Goal: Find specific fact: Find specific fact

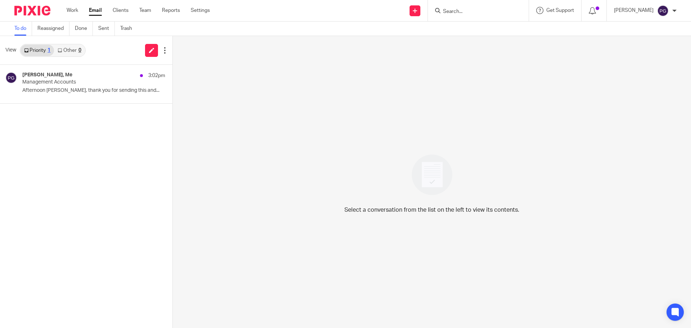
click at [473, 12] on input "Search" at bounding box center [474, 12] width 65 height 6
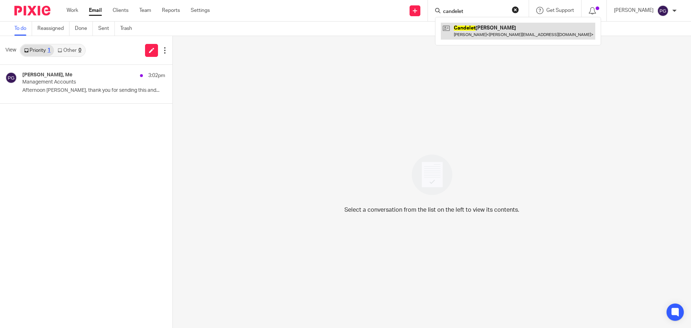
type input "candelet"
click at [493, 35] on link at bounding box center [518, 31] width 154 height 17
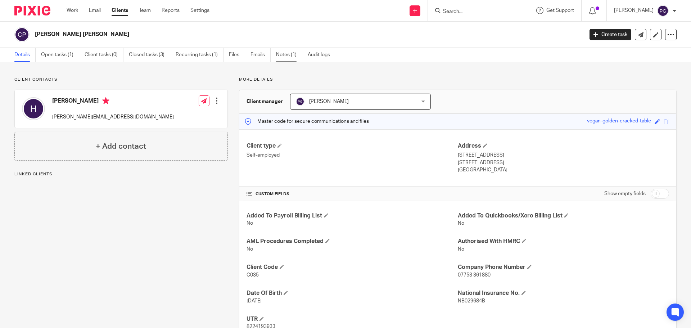
click at [290, 53] on link "Notes (1)" at bounding box center [289, 55] width 26 height 14
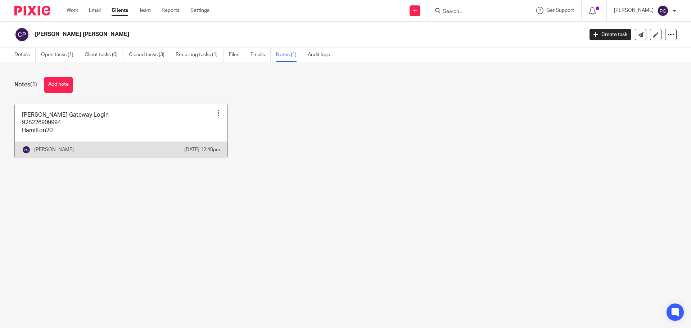
click at [31, 130] on link at bounding box center [121, 131] width 213 height 54
click at [32, 130] on link at bounding box center [121, 131] width 213 height 54
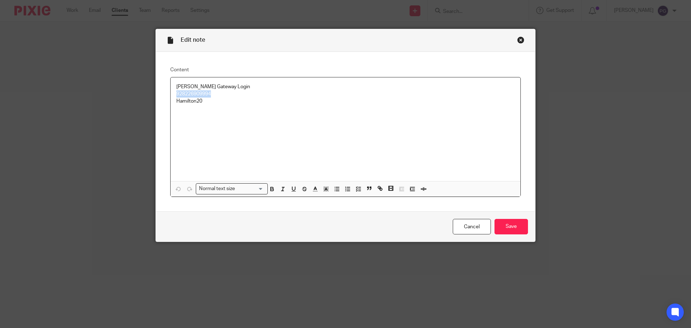
drag, startPoint x: 211, startPoint y: 95, endPoint x: 157, endPoint y: 93, distance: 53.3
click at [157, 93] on div "Content Helen Gateway Login 928226909994 Hamilton20 Normal text size Loading...…" at bounding box center [345, 132] width 379 height 160
copy p "928226909994"
click at [182, 102] on p "Hamilton20" at bounding box center [345, 101] width 338 height 7
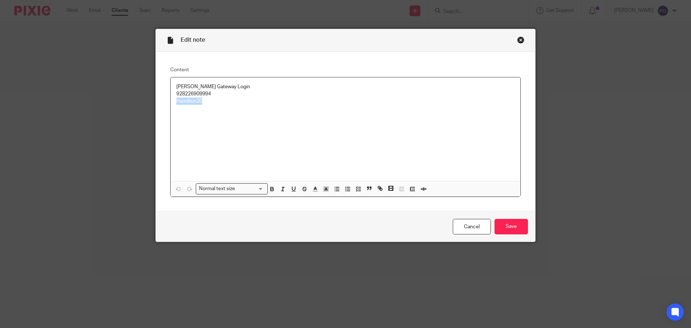
copy p "Hamilton20"
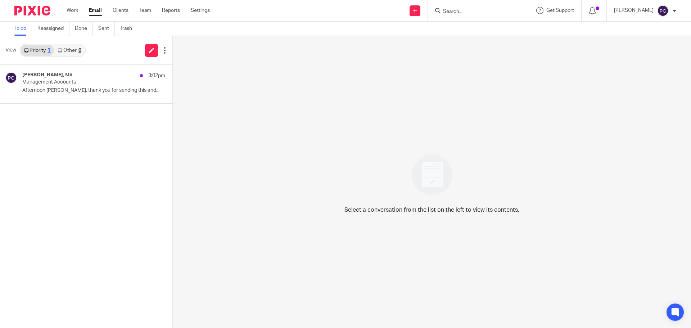
click at [463, 14] on input "Search" at bounding box center [474, 12] width 65 height 6
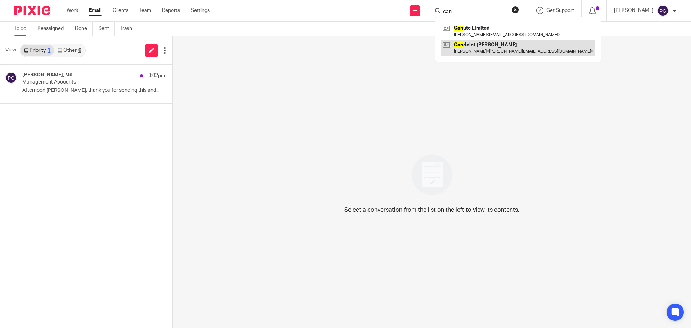
type input "can"
click at [485, 44] on link at bounding box center [518, 48] width 154 height 17
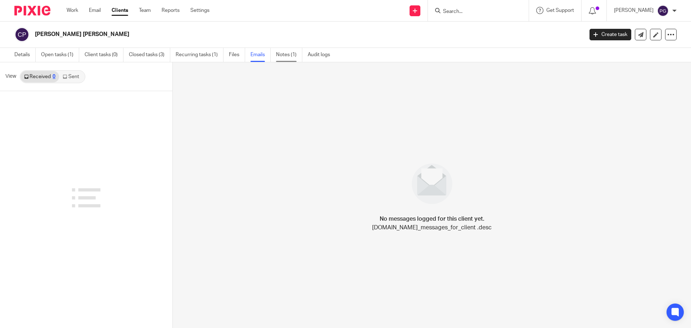
click at [286, 55] on link "Notes (1)" at bounding box center [289, 55] width 26 height 14
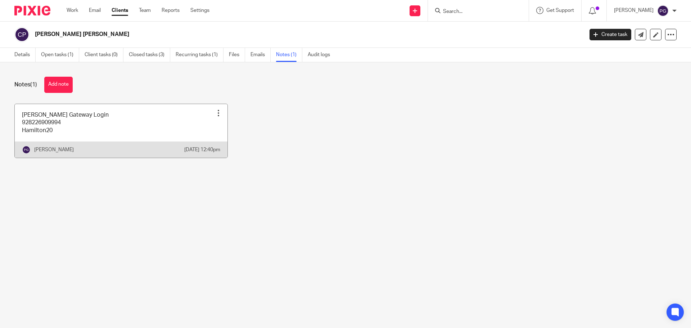
click at [119, 119] on link at bounding box center [121, 131] width 213 height 54
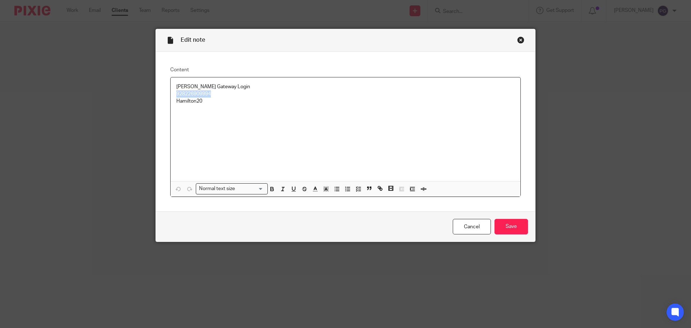
drag, startPoint x: 211, startPoint y: 94, endPoint x: 161, endPoint y: 97, distance: 50.1
click at [172, 96] on div "Helen Gateway Login 928226909994 Hamilton20" at bounding box center [346, 129] width 350 height 104
copy p "928226909994"
drag, startPoint x: 201, startPoint y: 102, endPoint x: 166, endPoint y: 102, distance: 34.9
click at [166, 102] on div "Content Helen Gateway Login 928226909994 Hamilton20 Normal text size Loading...…" at bounding box center [345, 132] width 379 height 160
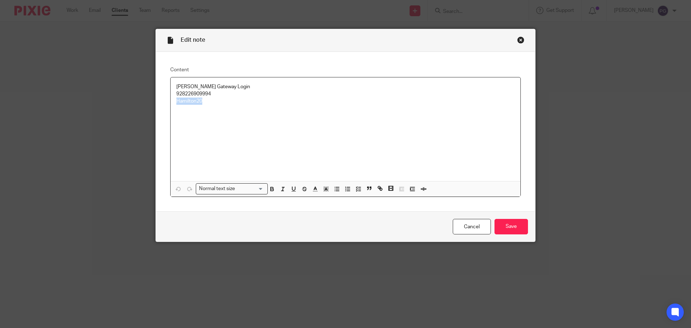
copy p "Hamilton20"
click at [518, 43] on div "Close this dialog window" at bounding box center [520, 39] width 7 height 7
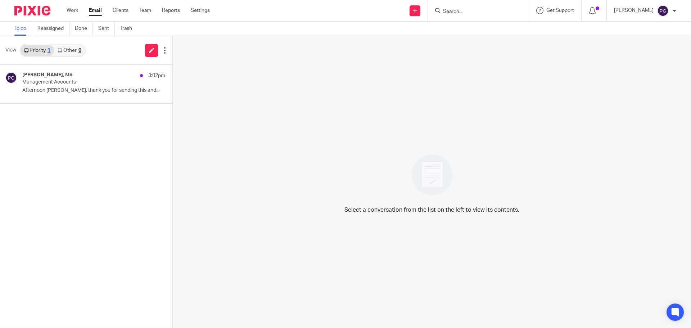
click at [468, 8] on form at bounding box center [480, 10] width 77 height 9
click at [466, 11] on input "Search" at bounding box center [474, 12] width 65 height 6
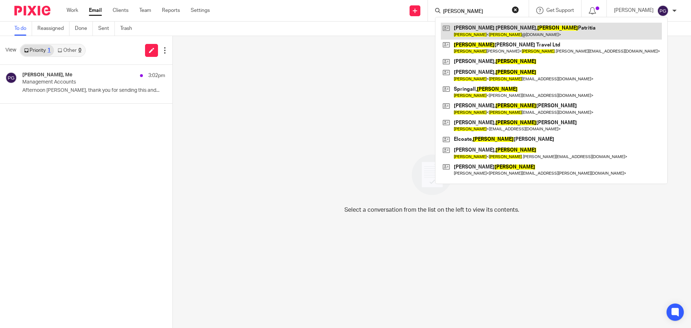
type input "helene"
click at [515, 33] on link at bounding box center [551, 31] width 221 height 17
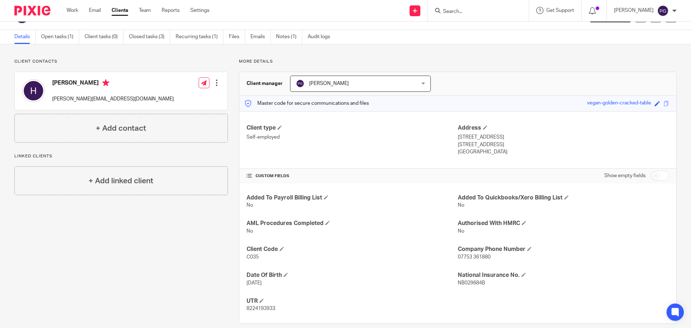
scroll to position [28, 0]
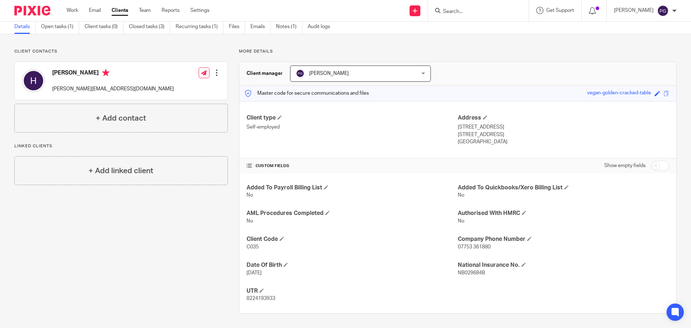
click at [269, 297] on span "8224193933" at bounding box center [261, 298] width 29 height 5
click at [268, 297] on span "8224193933" at bounding box center [261, 298] width 29 height 5
copy span "8224193933"
click at [72, 11] on link "Work" at bounding box center [73, 10] width 12 height 7
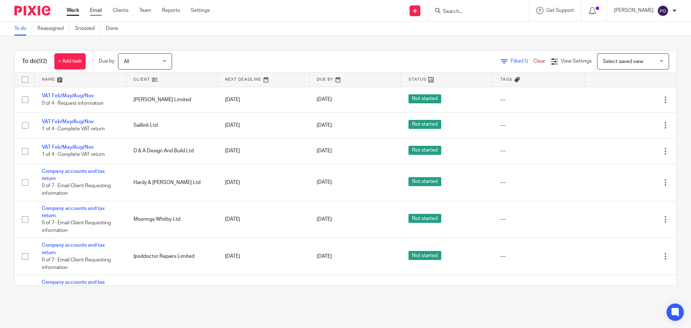
click at [97, 9] on link "Email" at bounding box center [96, 10] width 12 height 7
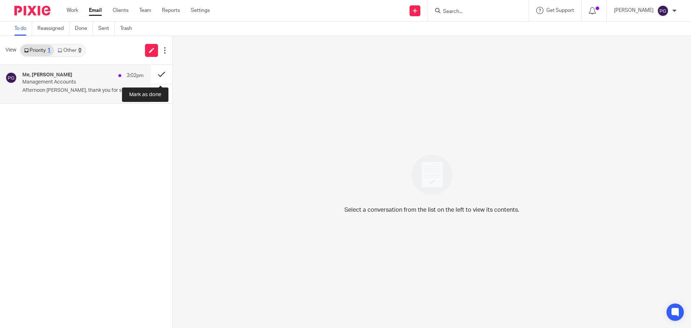
click at [160, 74] on button at bounding box center [162, 74] width 22 height 19
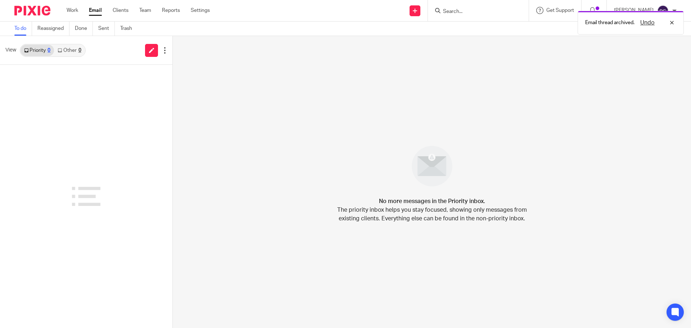
click at [73, 50] on link "Other 0" at bounding box center [69, 51] width 31 height 12
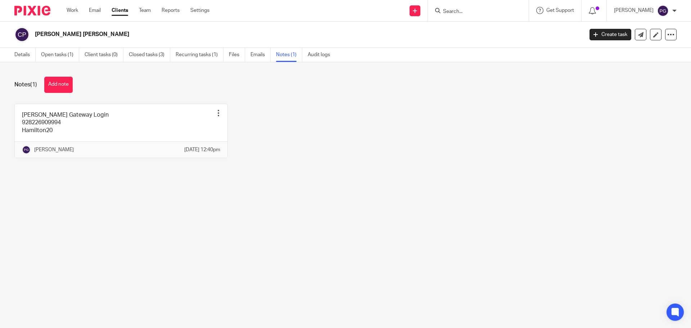
click at [474, 13] on input "Search" at bounding box center [474, 12] width 65 height 6
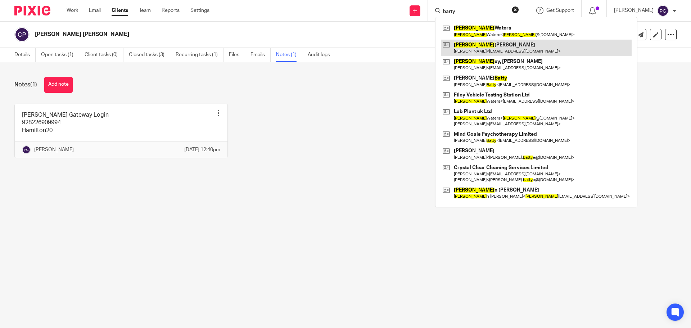
type input "barty"
click at [492, 45] on link at bounding box center [536, 48] width 191 height 17
